Goal: Navigation & Orientation: Find specific page/section

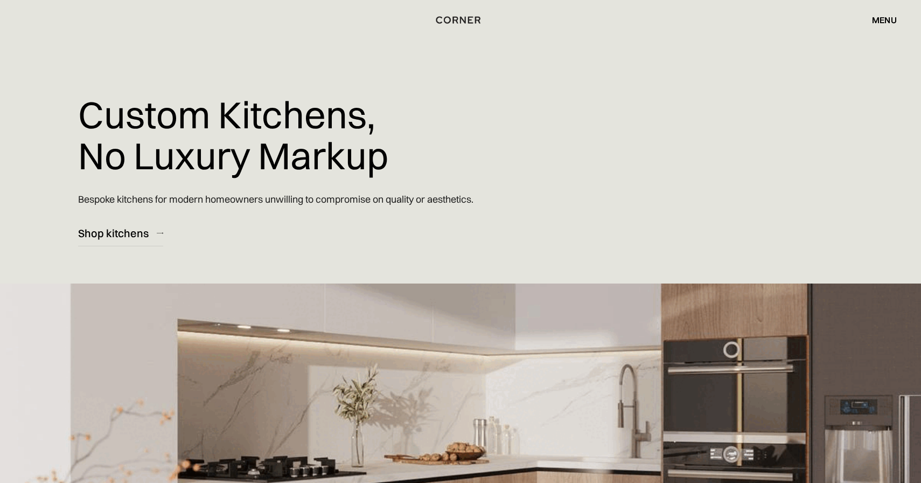
click at [892, 13] on div "menu close" at bounding box center [879, 20] width 36 height 18
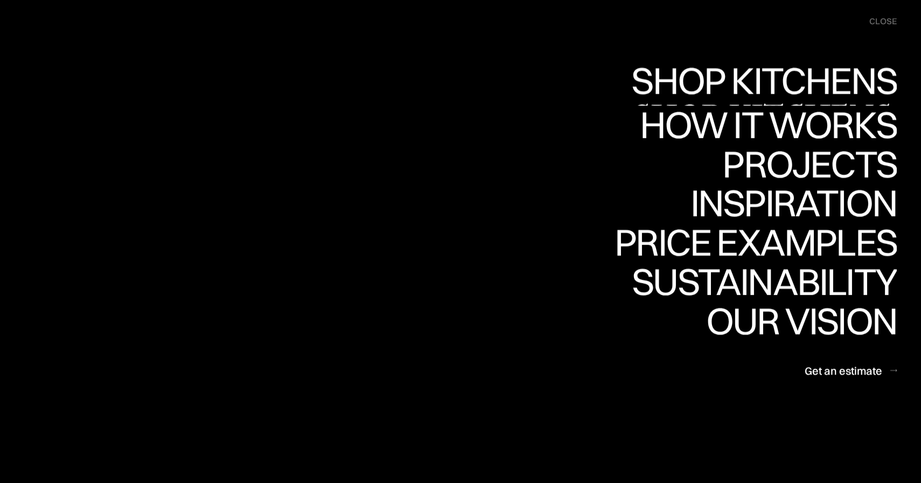
click at [780, 89] on link "Shop Kitchens Shop Kitchens" at bounding box center [761, 85] width 271 height 39
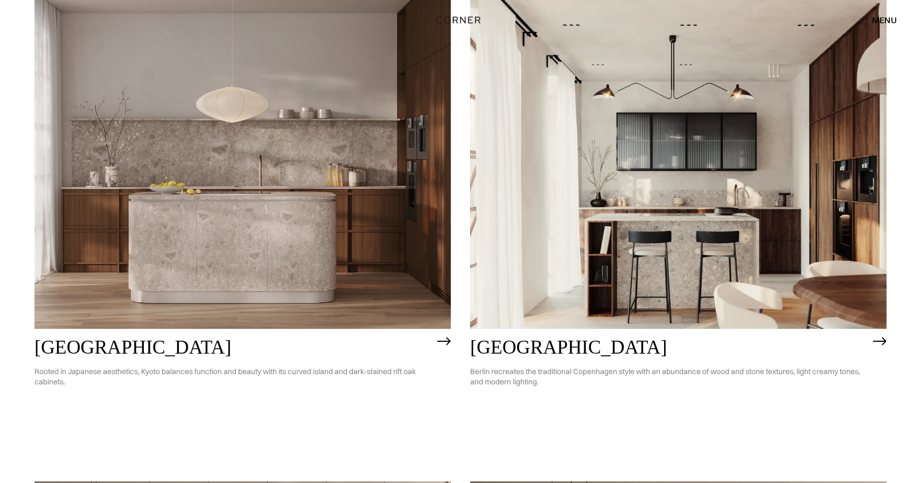
scroll to position [655, 0]
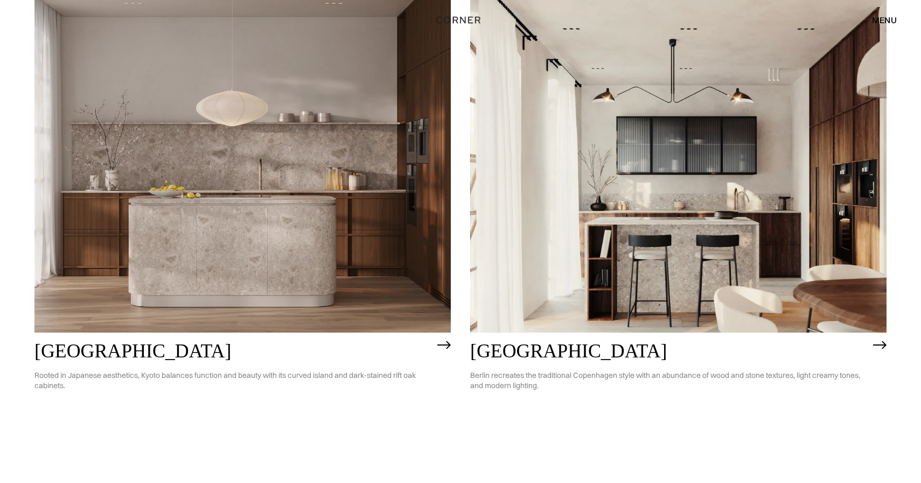
click at [397, 278] on img at bounding box center [242, 165] width 416 height 333
